Goal: Task Accomplishment & Management: Manage account settings

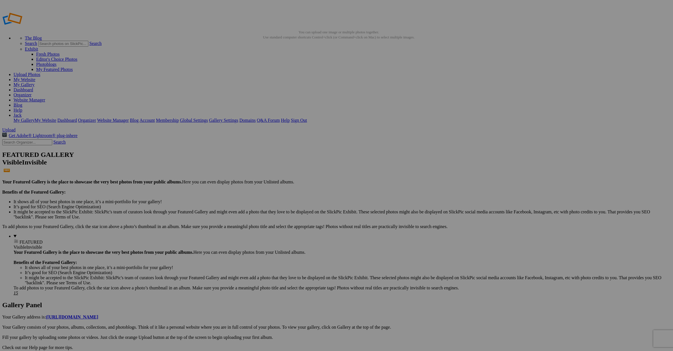
click at [22, 108] on link "Help" at bounding box center [18, 110] width 9 height 5
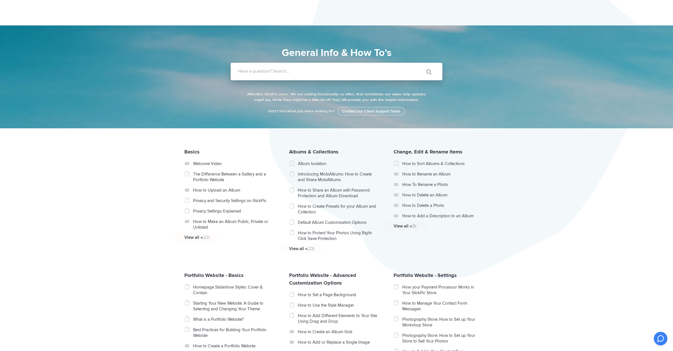
click at [305, 72] on label "Have a question? Search..." at bounding box center [344, 71] width 212 height 6
click at [305, 72] on input "Have a question? Search..." at bounding box center [325, 72] width 189 height 18
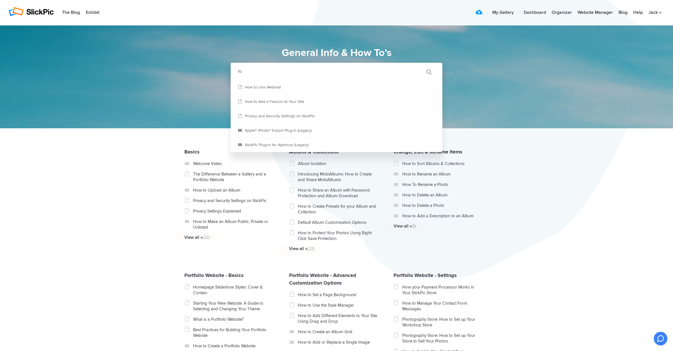
type input "f"
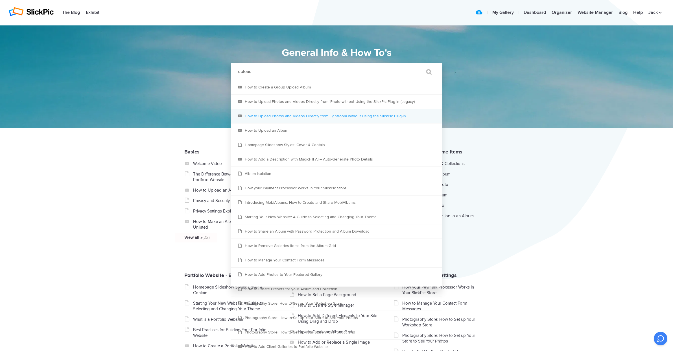
type input "upload"
click at [329, 115] on link "How to Upload Photos and Videos Directly from Lightroom without Using the Slick…" at bounding box center [337, 116] width 212 height 14
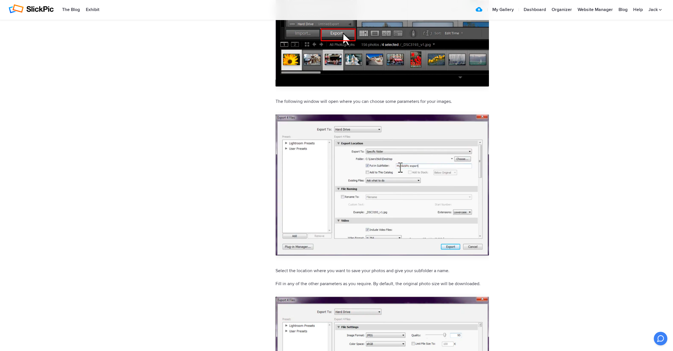
scroll to position [449, 0]
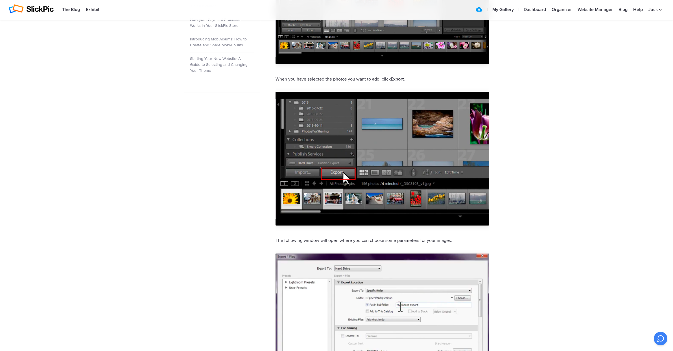
scroll to position [0, 0]
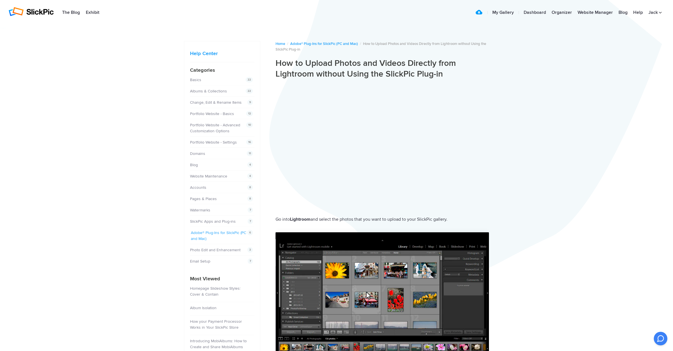
click at [222, 231] on link "Adobe® Plug-Ins for SlickPic (PC and Mac)" at bounding box center [218, 235] width 55 height 11
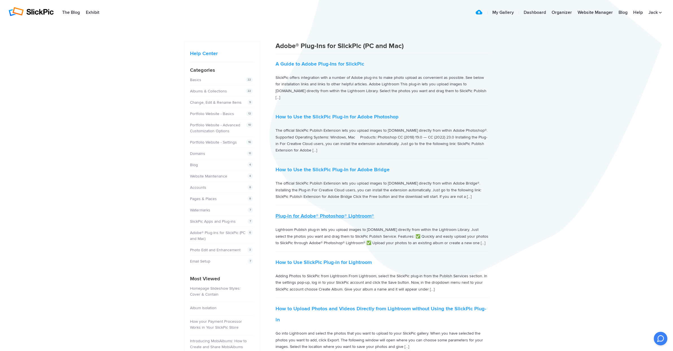
click at [325, 213] on link "Plug-in for Adobe® Photoshop® Lightroom®" at bounding box center [324, 216] width 99 height 6
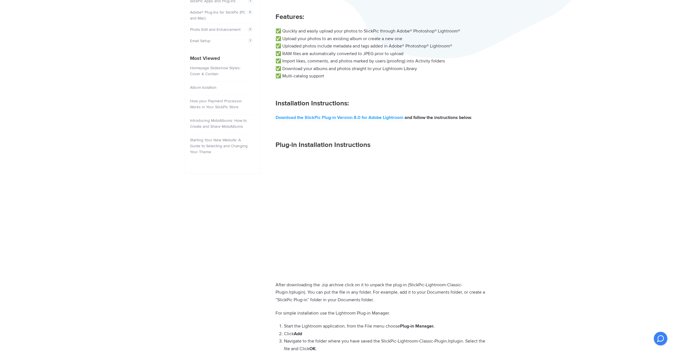
scroll to position [217, 0]
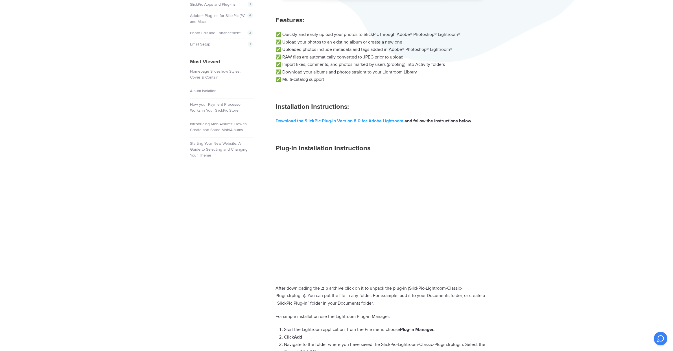
click at [338, 118] on link "Download the SlickPic Plug-in Version 8.0 for Adobe Lightroom" at bounding box center [339, 121] width 128 height 6
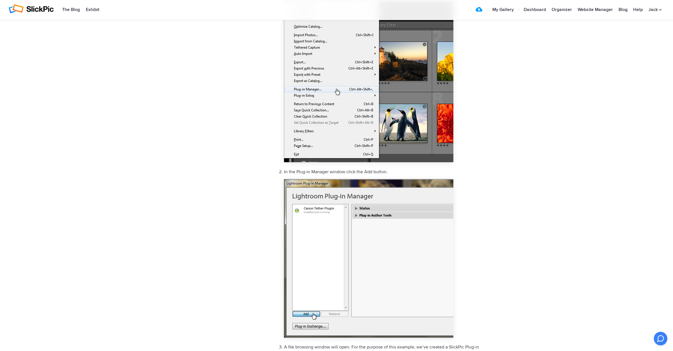
scroll to position [631, 0]
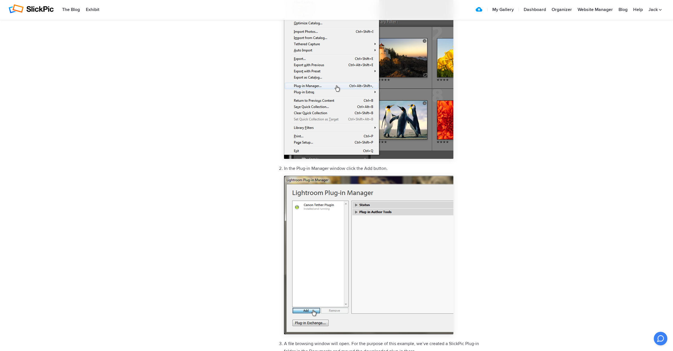
drag, startPoint x: 588, startPoint y: 289, endPoint x: 589, endPoint y: 280, distance: 8.8
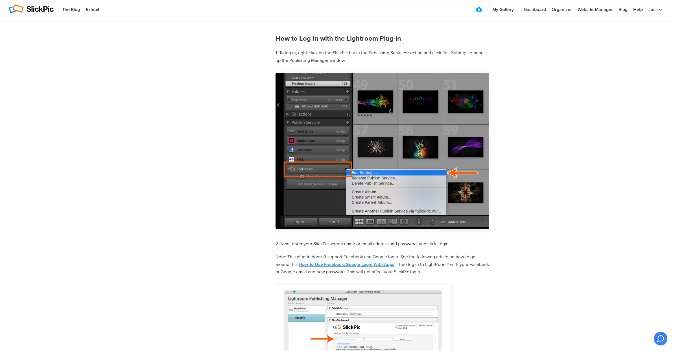
scroll to position [1461, 0]
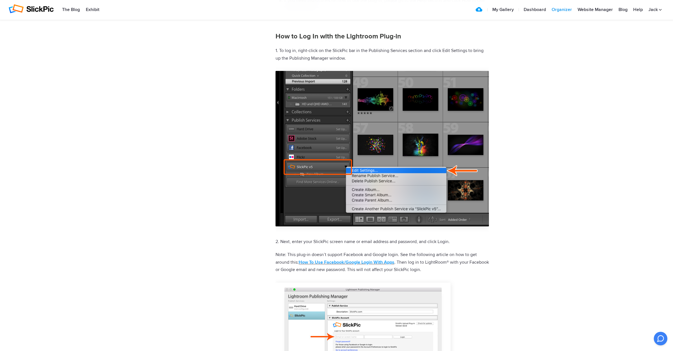
click at [561, 9] on link "Organizer" at bounding box center [562, 9] width 26 height 11
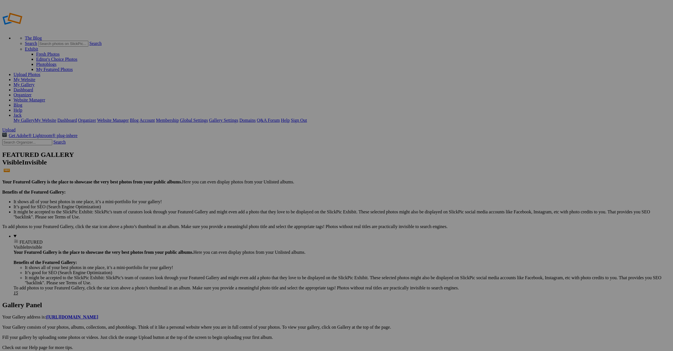
click at [16, 127] on span "Upload" at bounding box center [8, 129] width 13 height 5
drag, startPoint x: 160, startPoint y: 89, endPoint x: 45, endPoint y: 134, distance: 123.3
drag, startPoint x: 158, startPoint y: 89, endPoint x: 48, endPoint y: 131, distance: 118.1
drag, startPoint x: 157, startPoint y: 84, endPoint x: 45, endPoint y: 130, distance: 121.0
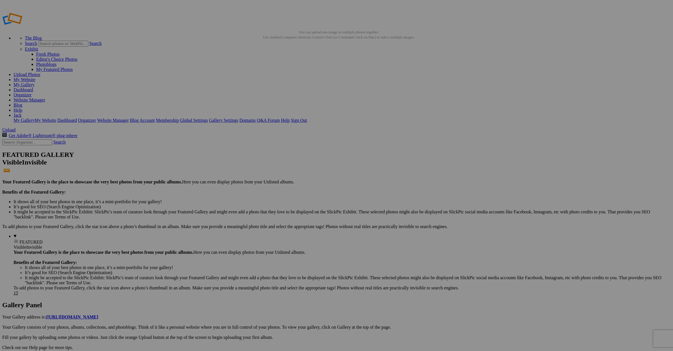
click at [45, 97] on link "Website Manager" at bounding box center [30, 99] width 32 height 5
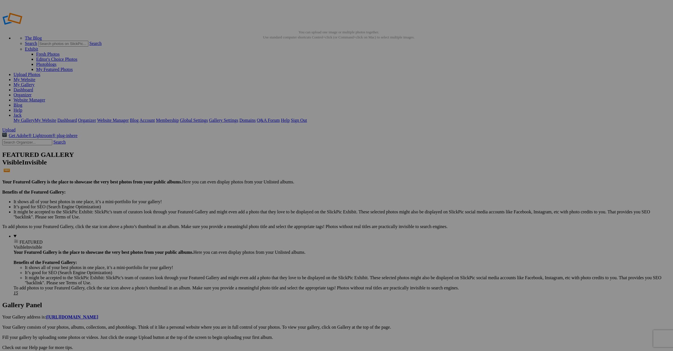
click at [16, 127] on span "Upload" at bounding box center [8, 129] width 13 height 5
drag, startPoint x: 289, startPoint y: 159, endPoint x: 254, endPoint y: 138, distance: 40.4
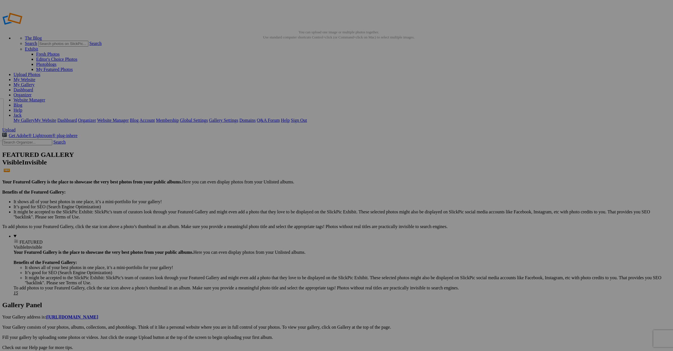
drag, startPoint x: 159, startPoint y: 88, endPoint x: 53, endPoint y: 141, distance: 118.7
drag, startPoint x: 156, startPoint y: 83, endPoint x: 199, endPoint y: 138, distance: 70.2
drag, startPoint x: 103, startPoint y: 153, endPoint x: 194, endPoint y: 143, distance: 91.8
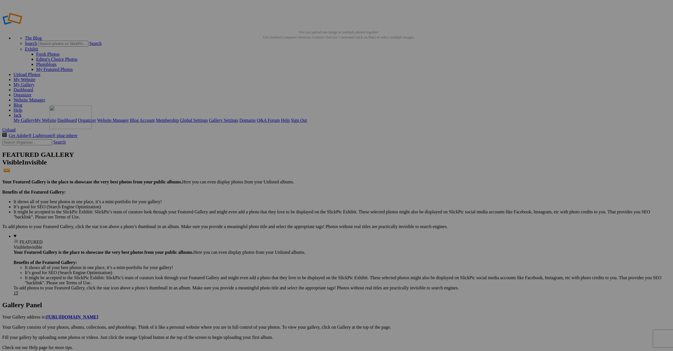
drag, startPoint x: 560, startPoint y: 81, endPoint x: 129, endPoint y: 144, distance: 435.8
drag, startPoint x: 559, startPoint y: 83, endPoint x: 142, endPoint y: 136, distance: 420.0
click at [45, 97] on link "Website Manager" at bounding box center [30, 99] width 32 height 5
